Goal: Browse casually

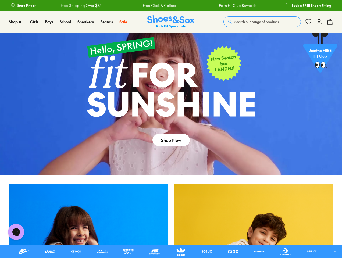
click at [184, 5] on div "Earn Fit Club Rewards" at bounding box center [221, 6] width 74 height 6
click at [337, 252] on icon at bounding box center [334, 251] width 5 height 5
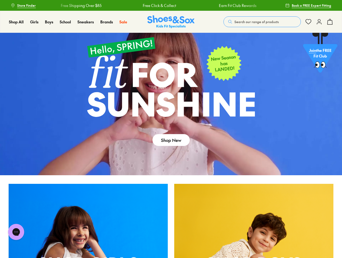
click at [262, 22] on span "Search our range of products" at bounding box center [256, 21] width 44 height 5
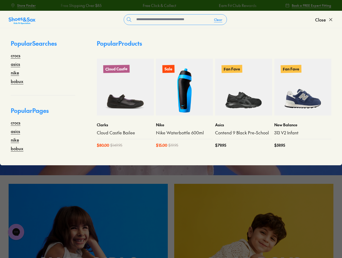
click at [218, 20] on button "Clear" at bounding box center [218, 20] width 17 height 10
click at [324, 20] on span "Close" at bounding box center [320, 19] width 11 height 6
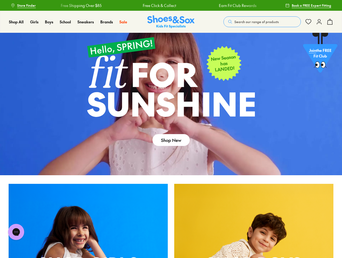
click at [330, 22] on icon at bounding box center [329, 22] width 6 height 6
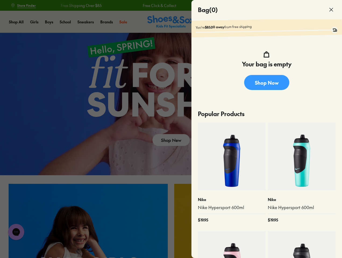
click at [16, 232] on div at bounding box center [171, 129] width 342 height 258
